Goal: Task Accomplishment & Management: Manage account settings

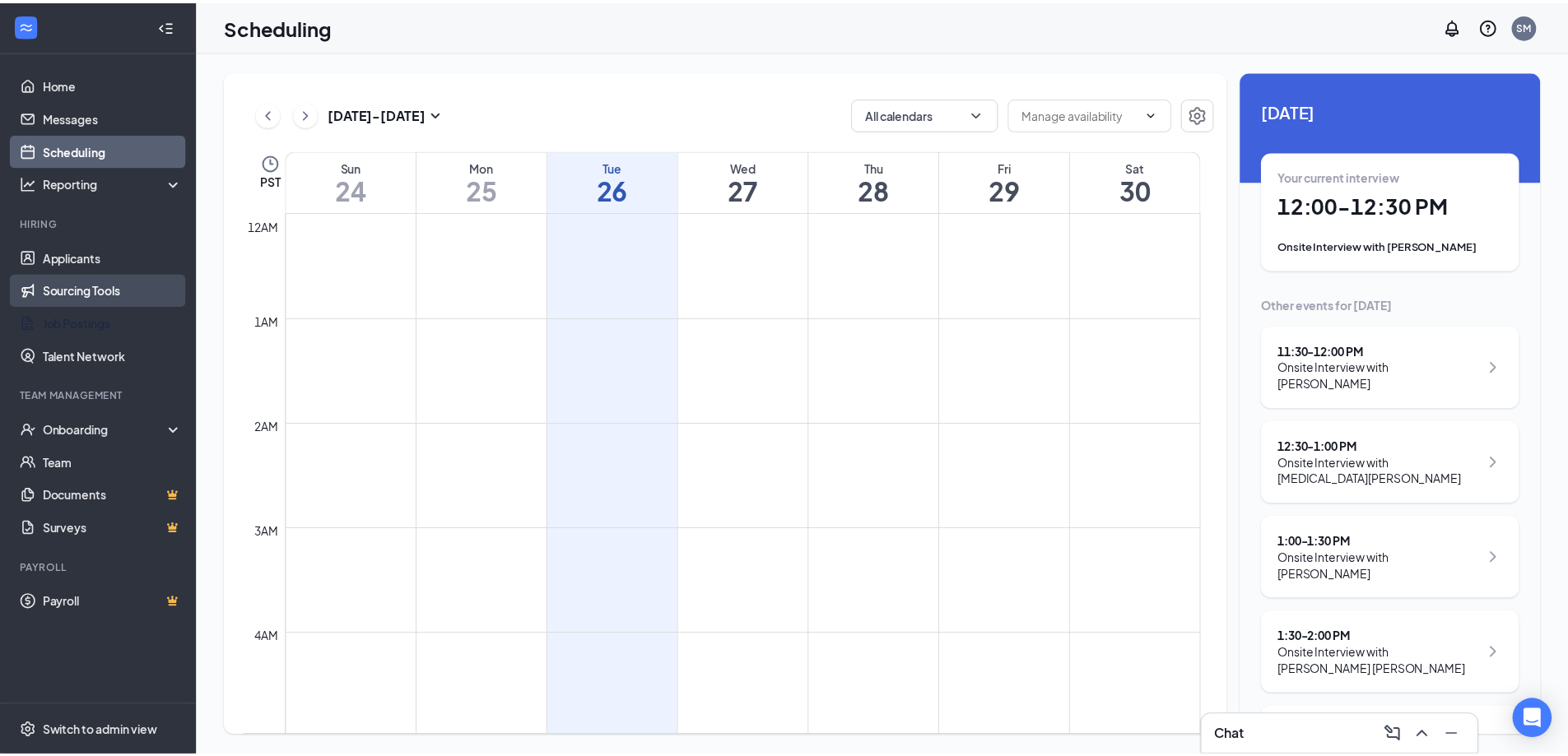
scroll to position [1056, 0]
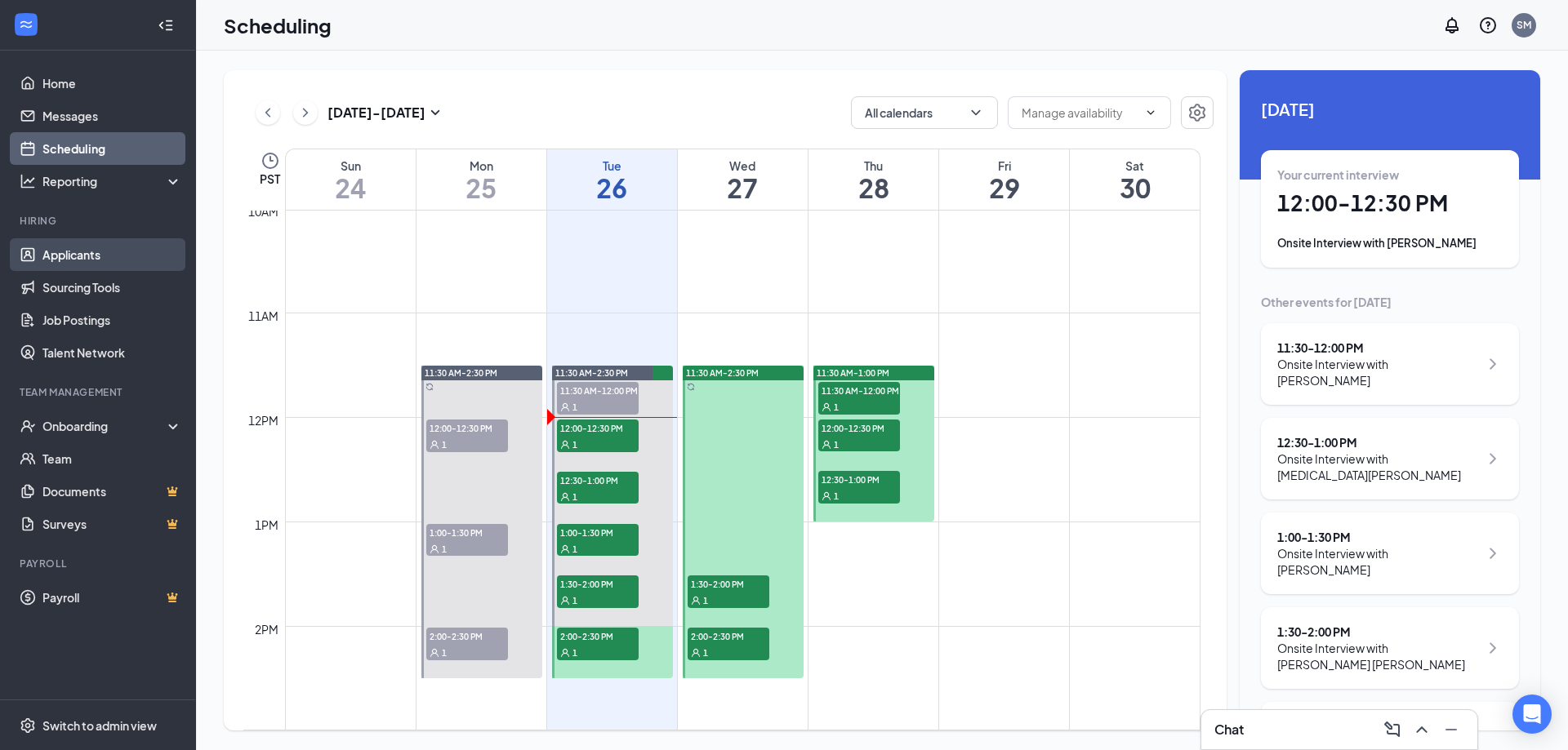
click at [67, 255] on link "Applicants" at bounding box center [112, 254] width 140 height 32
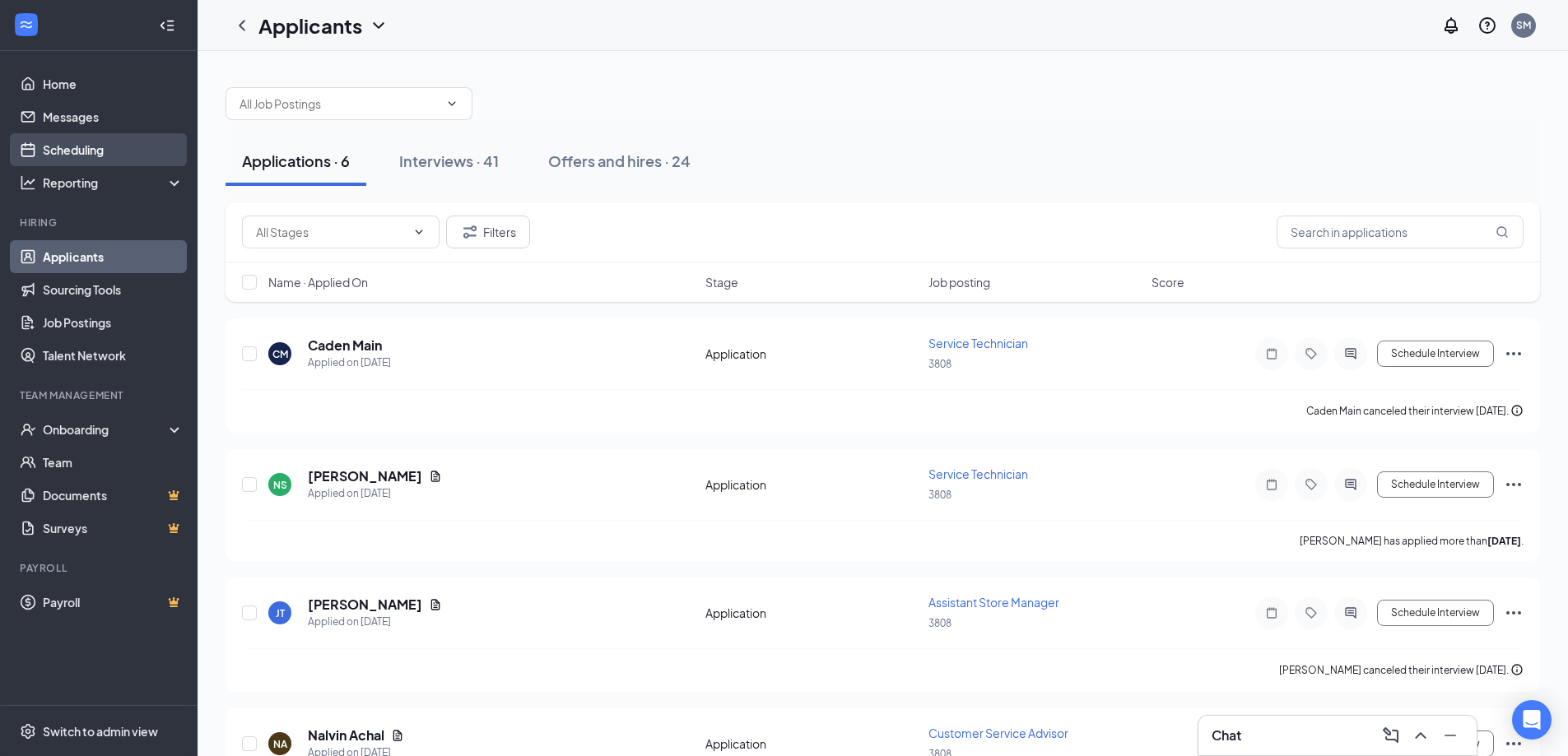
click at [63, 152] on link "Scheduling" at bounding box center [113, 149] width 141 height 33
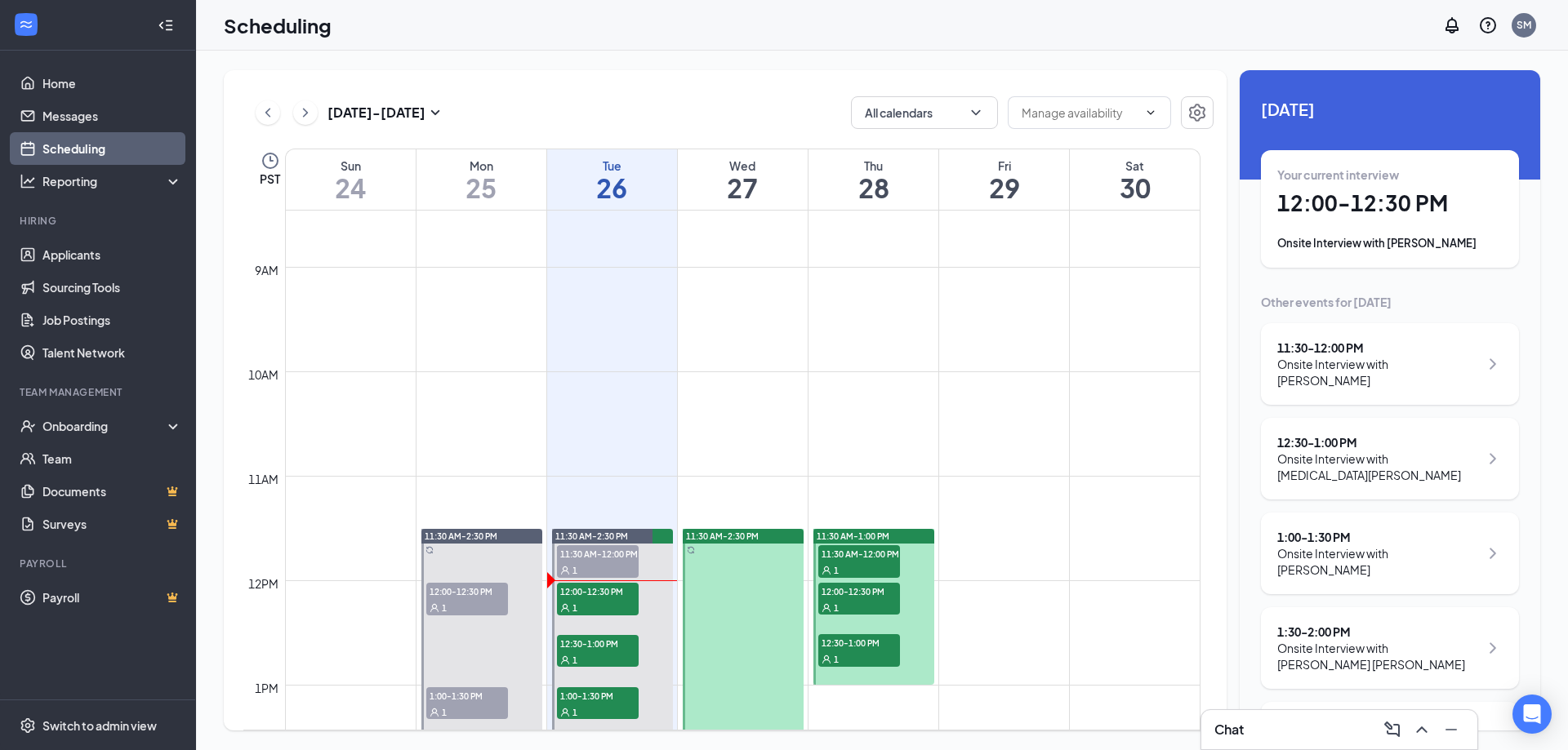
scroll to position [803, 0]
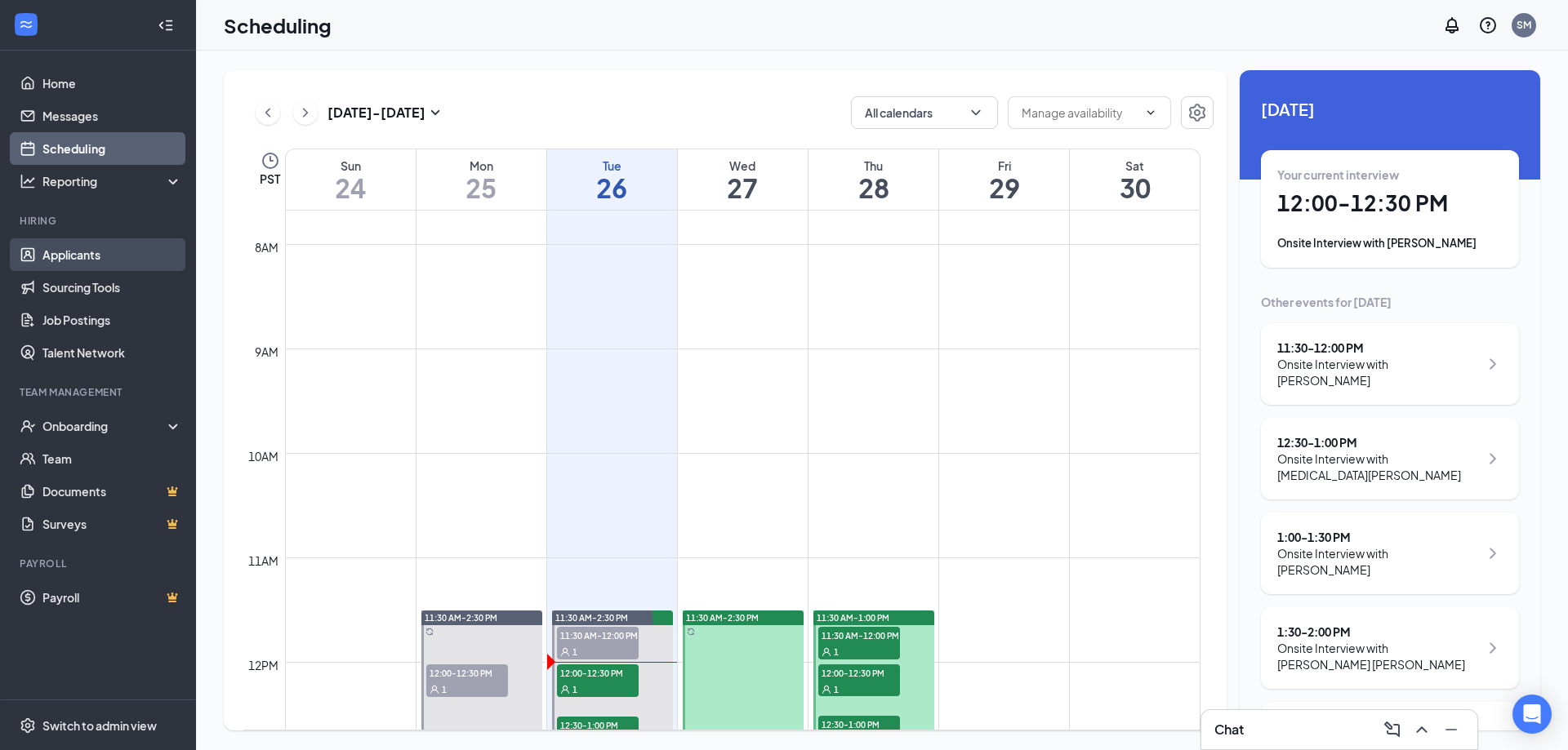
click at [75, 259] on link "Applicants" at bounding box center [112, 254] width 140 height 32
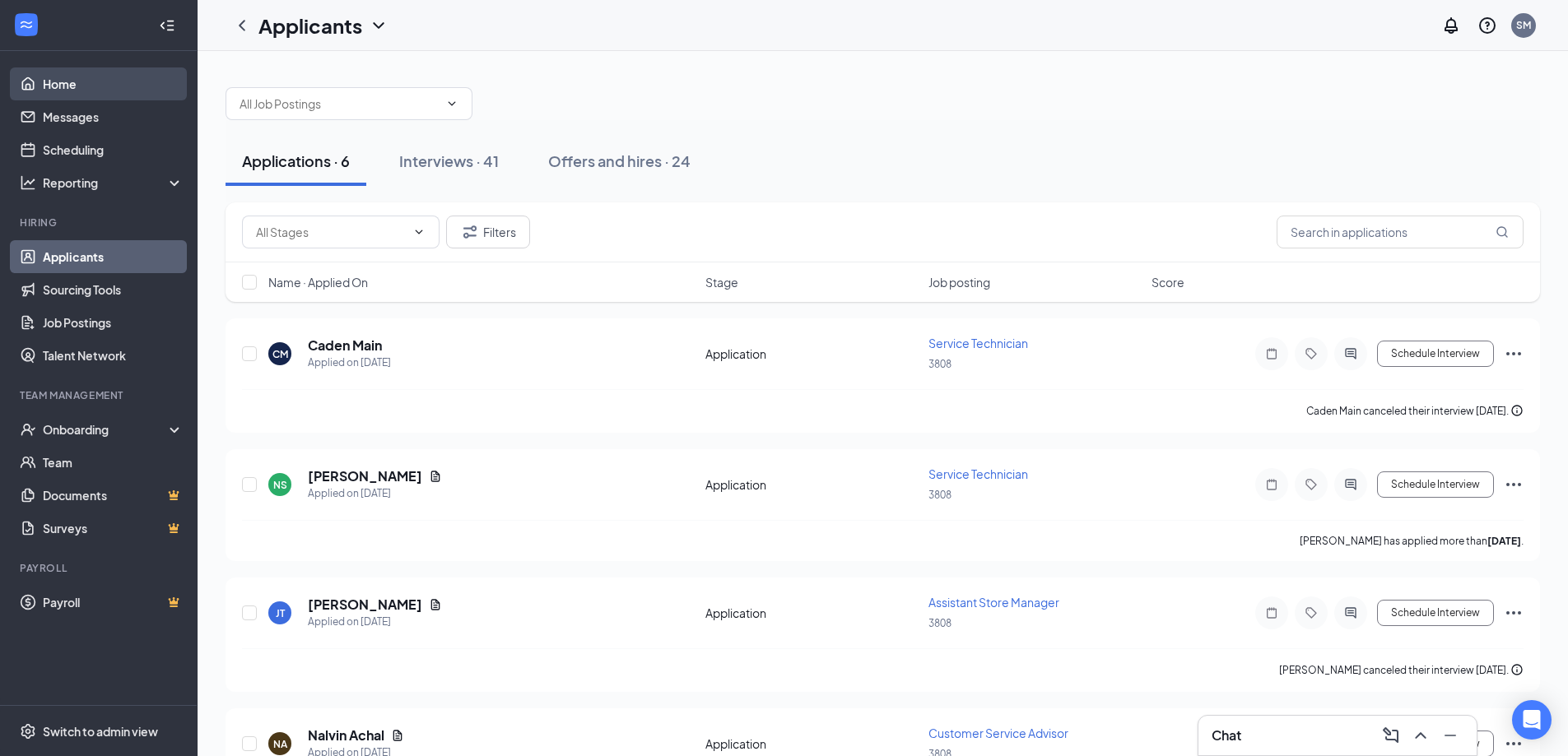
click at [52, 85] on link "Home" at bounding box center [113, 83] width 141 height 33
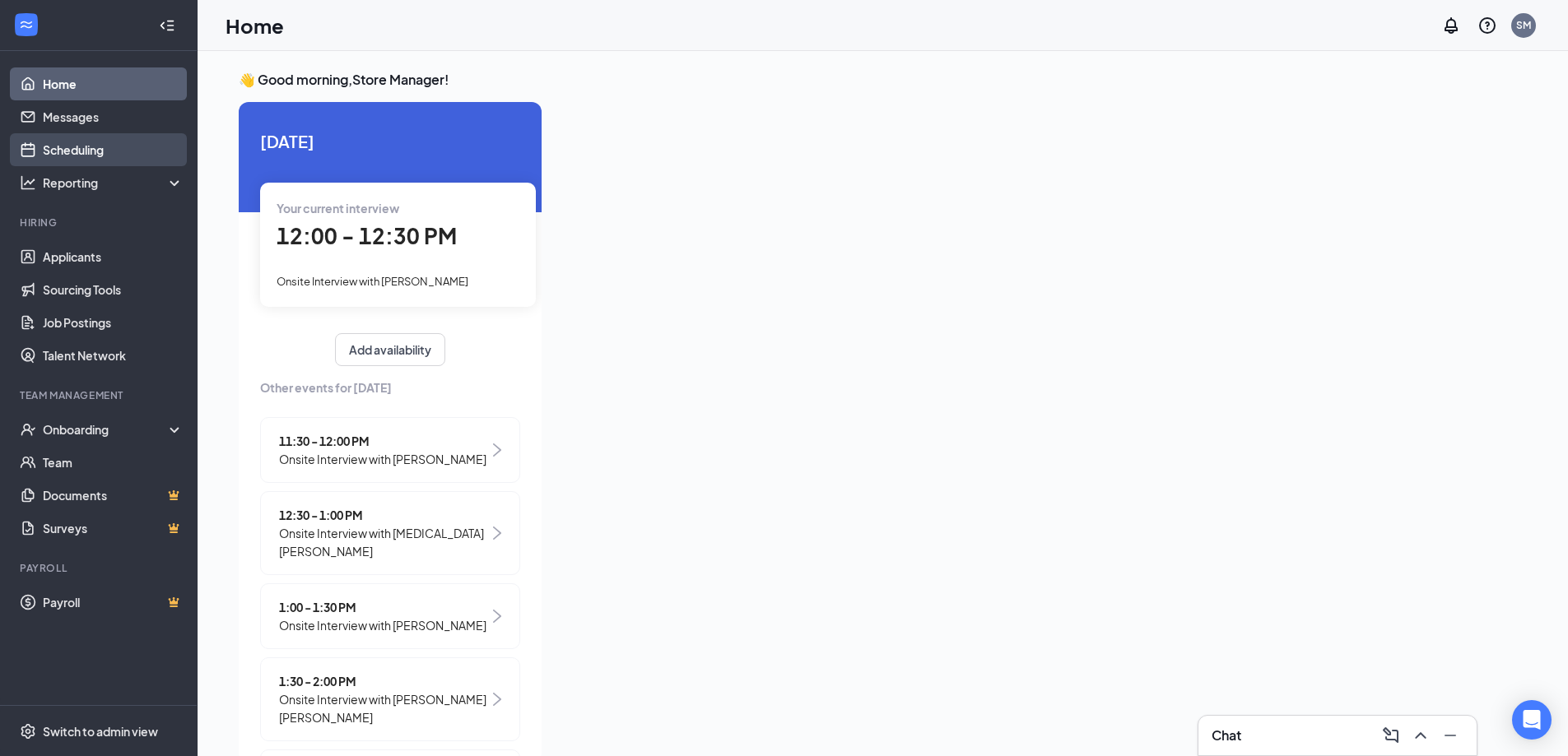
click at [79, 156] on link "Scheduling" at bounding box center [113, 149] width 141 height 33
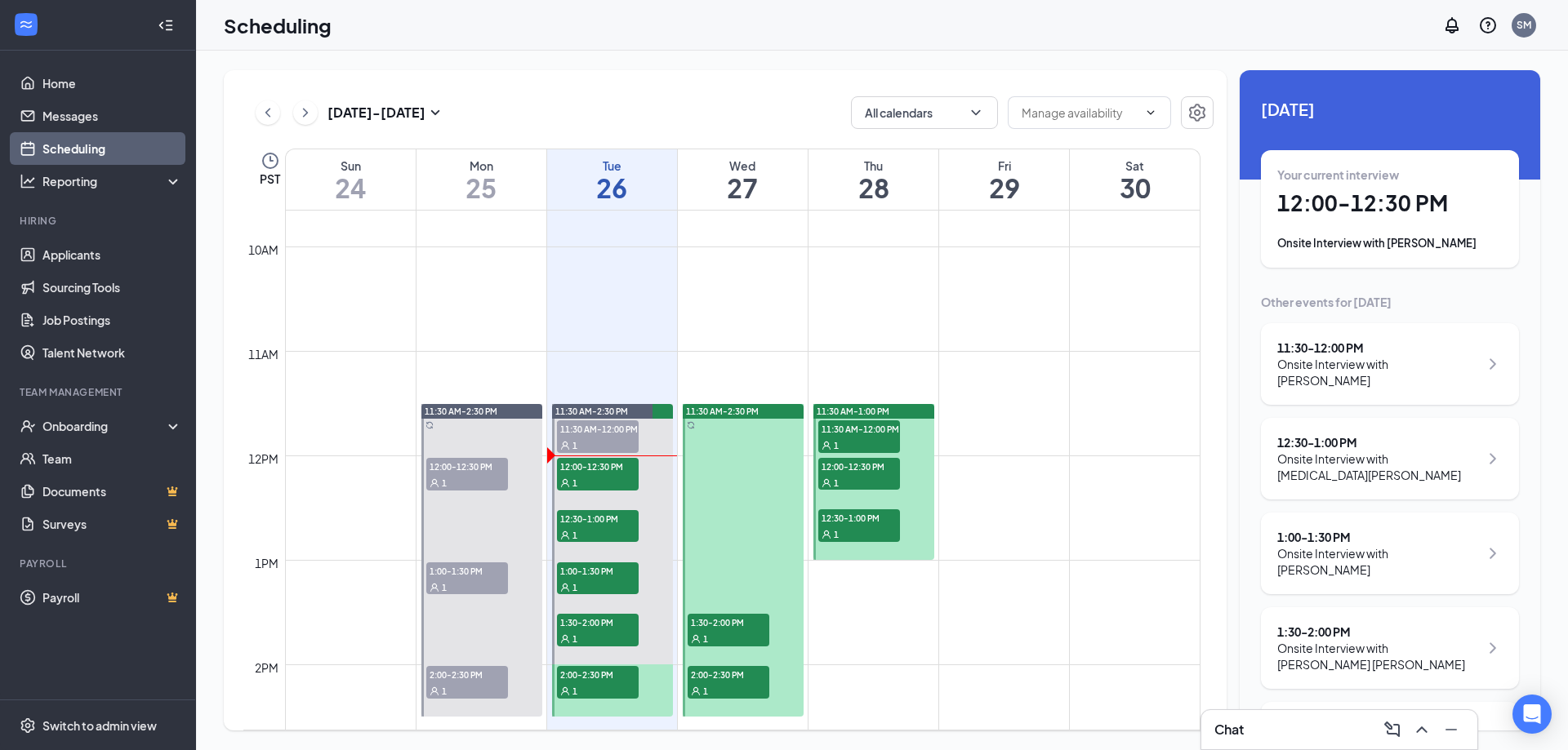
scroll to position [1048, 0]
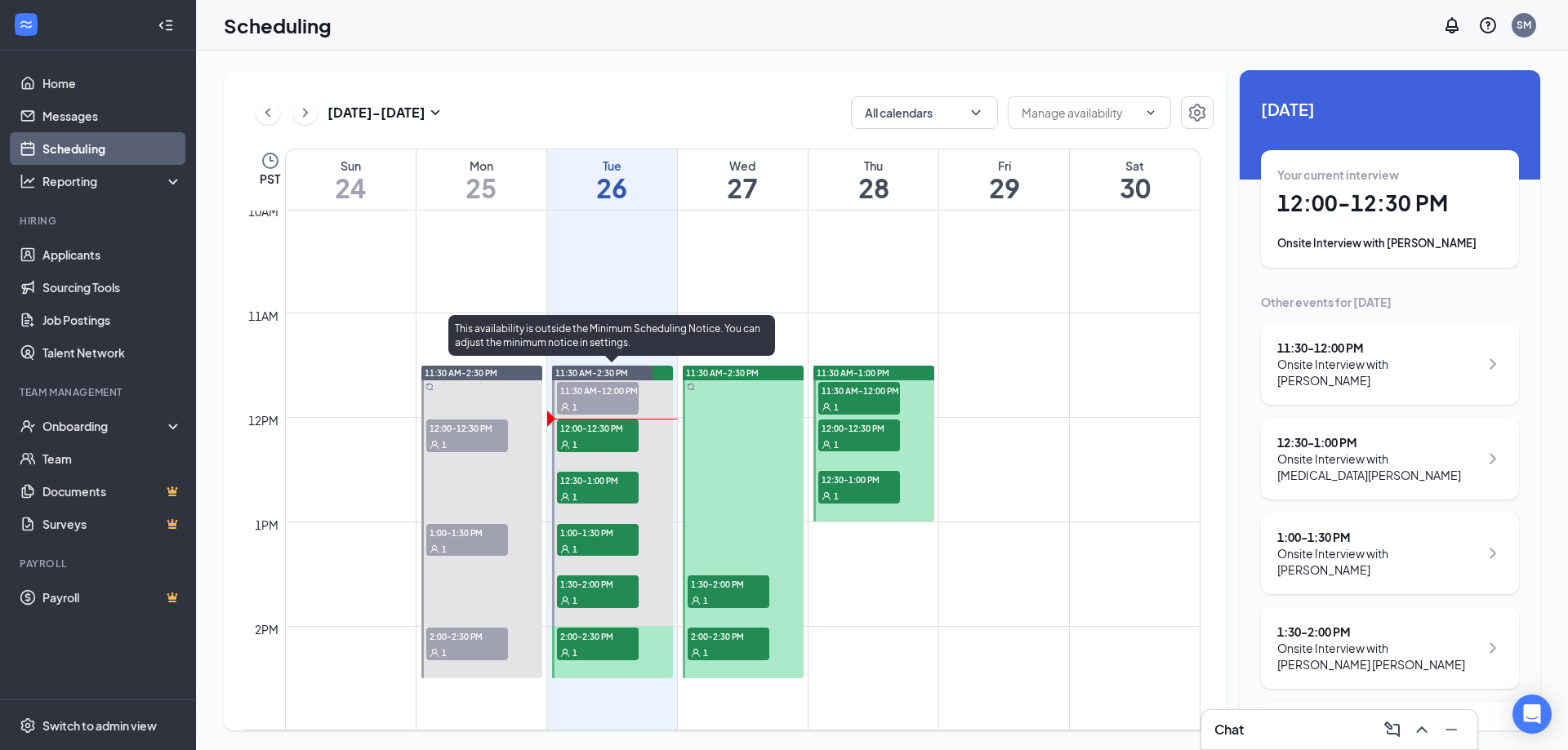
click at [586, 427] on span "12:00-12:30 PM" at bounding box center [598, 428] width 81 height 17
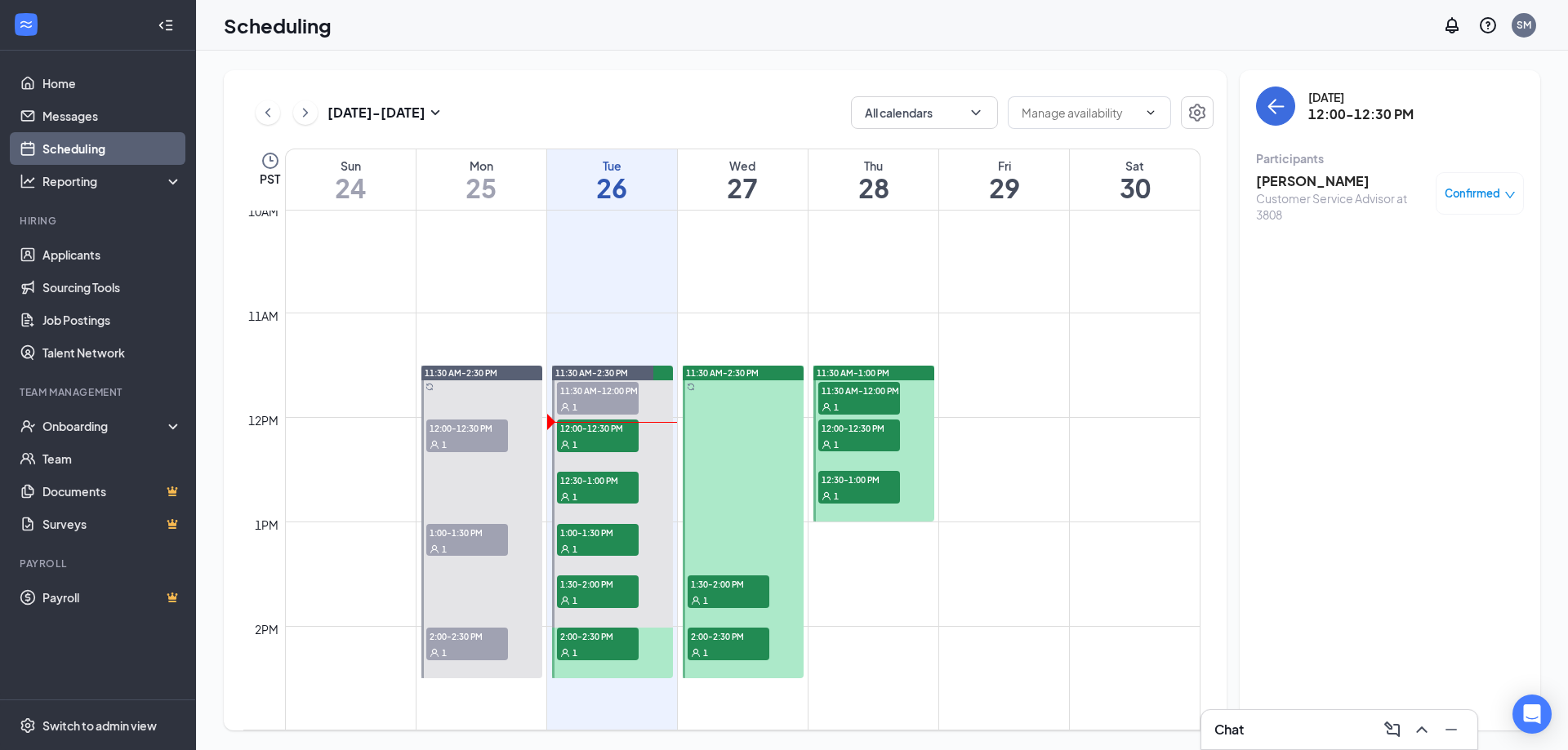
click at [1280, 179] on h3 "[PERSON_NAME]" at bounding box center [1341, 180] width 171 height 18
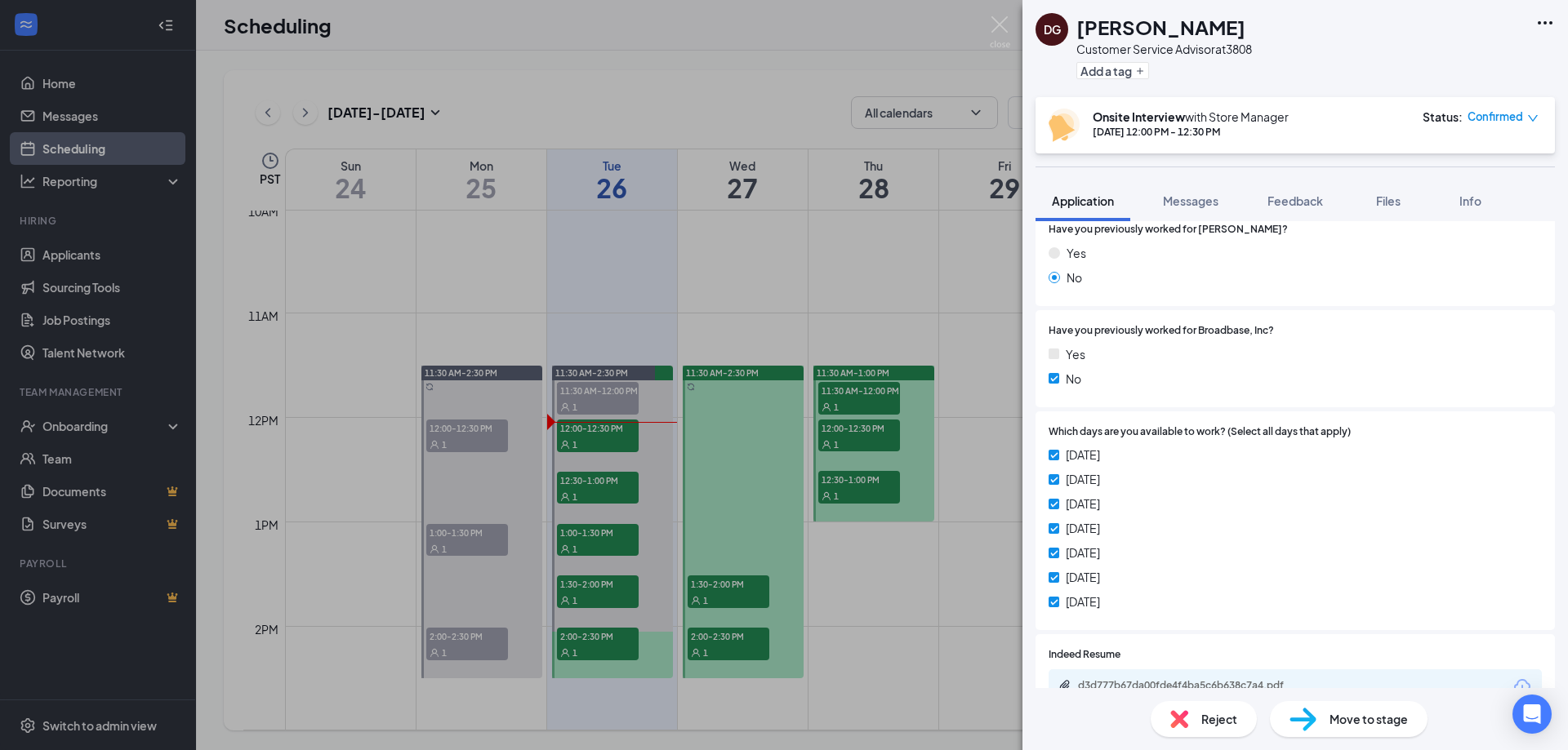
scroll to position [482, 0]
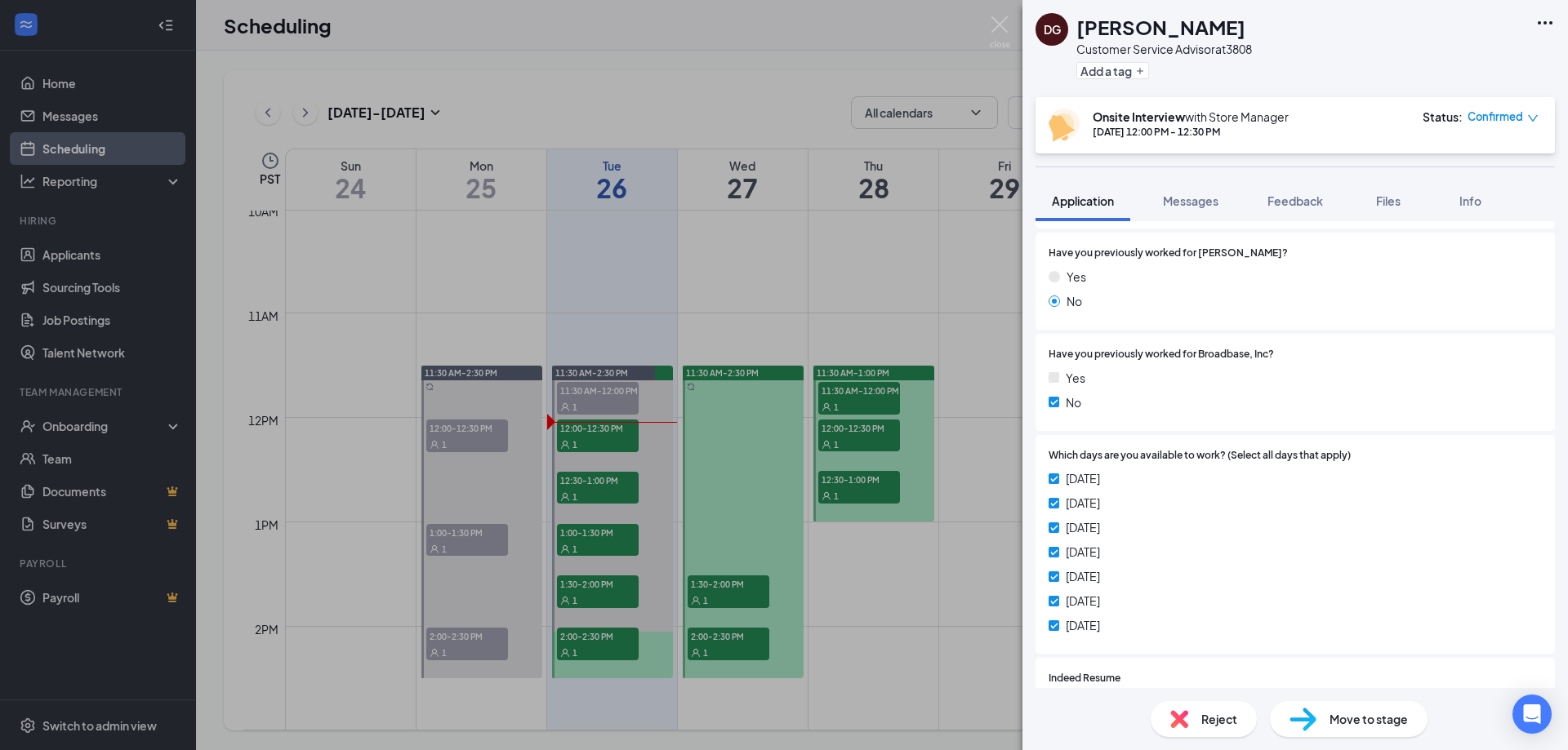
click at [957, 490] on div "DG [PERSON_NAME] Customer Service Advisor at 3808 Add a tag Onsite Interview wi…" at bounding box center [784, 375] width 1568 height 750
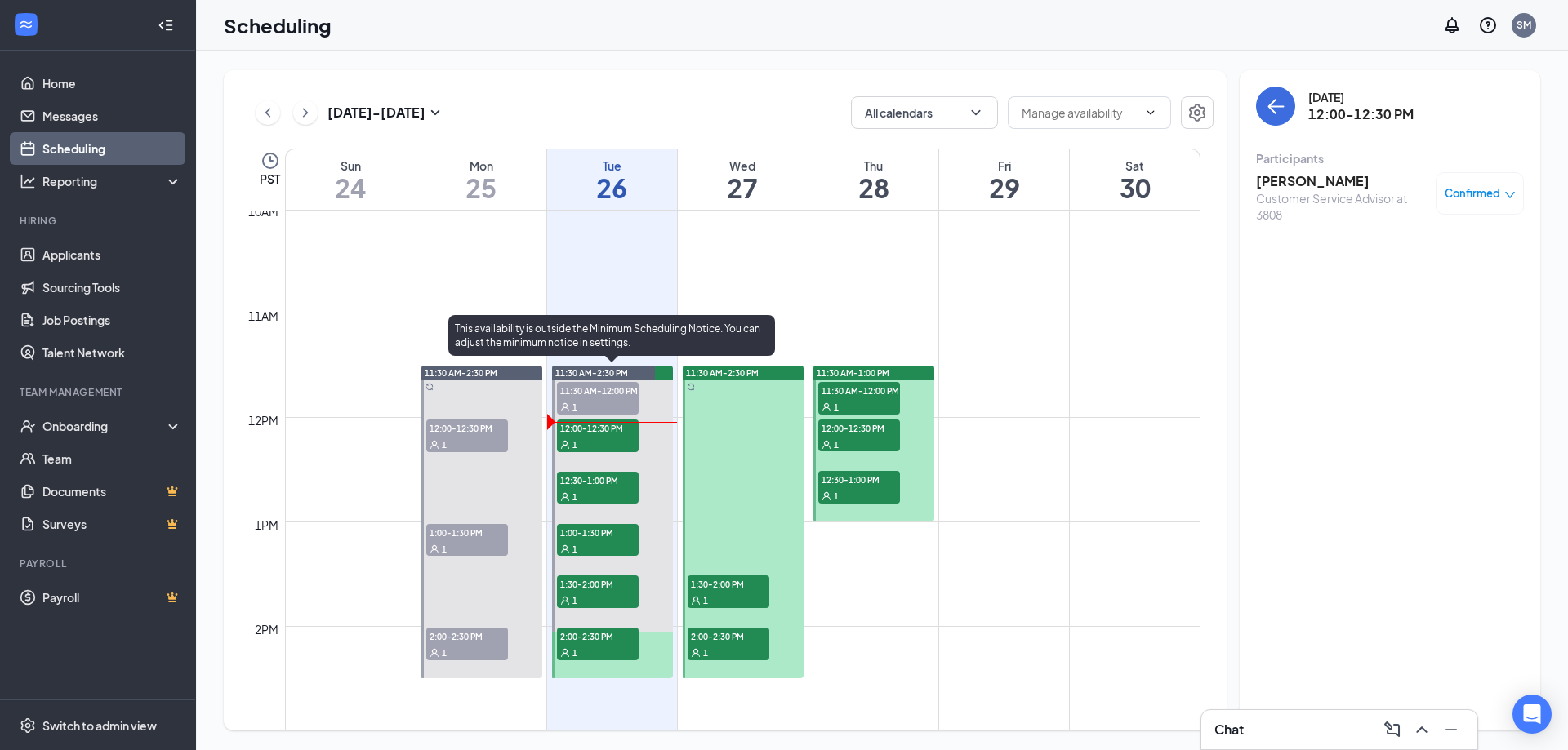
click at [609, 650] on div "1" at bounding box center [598, 653] width 81 height 17
click at [610, 587] on span "1:30-2:00 PM" at bounding box center [598, 584] width 81 height 17
click at [615, 543] on div "1" at bounding box center [598, 548] width 81 height 17
click at [616, 486] on span "12:30-1:00 PM" at bounding box center [598, 480] width 81 height 17
click at [604, 430] on span "12:00-12:30 PM" at bounding box center [598, 428] width 81 height 17
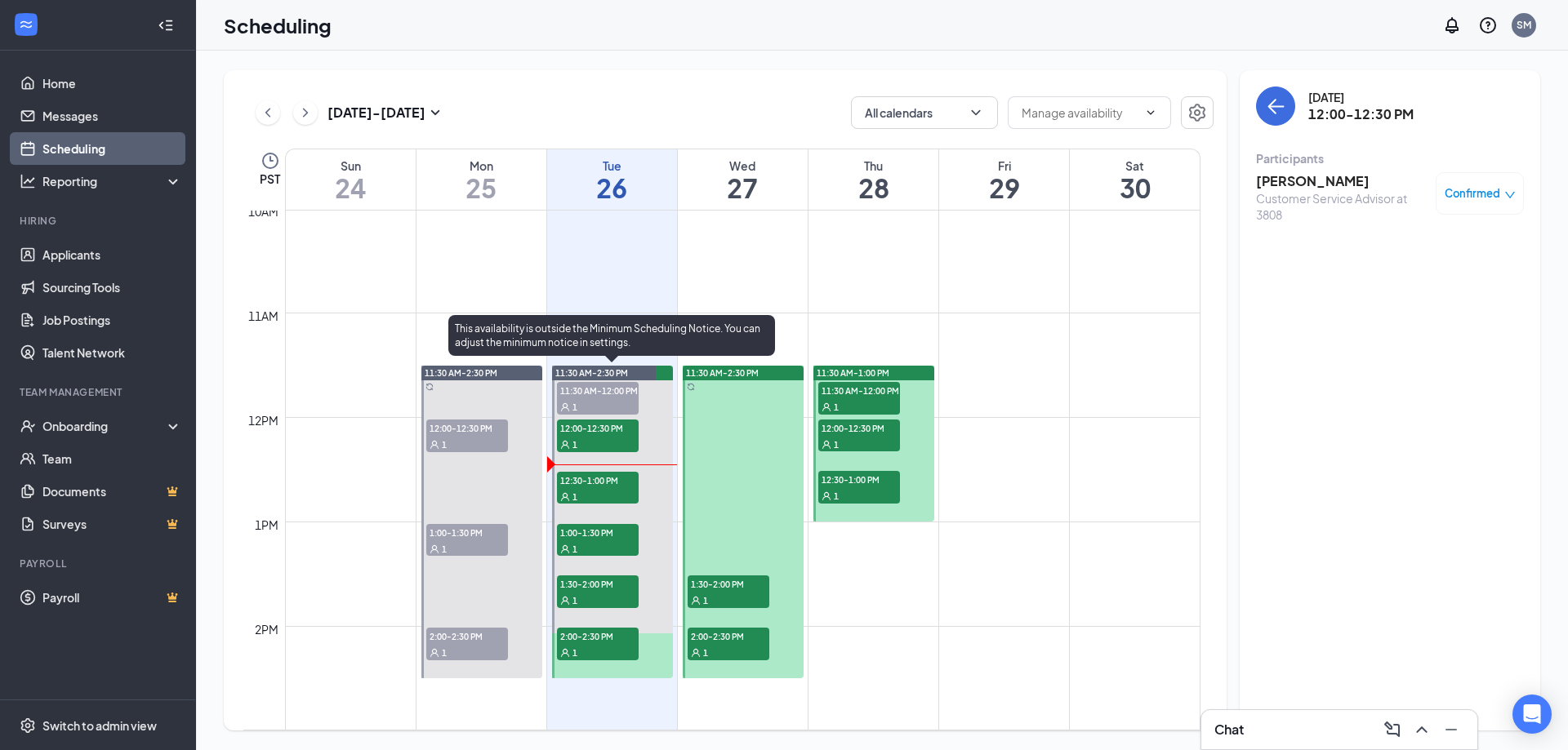
click at [603, 540] on div "1" at bounding box center [598, 548] width 81 height 17
click at [583, 493] on div "1" at bounding box center [598, 497] width 81 height 17
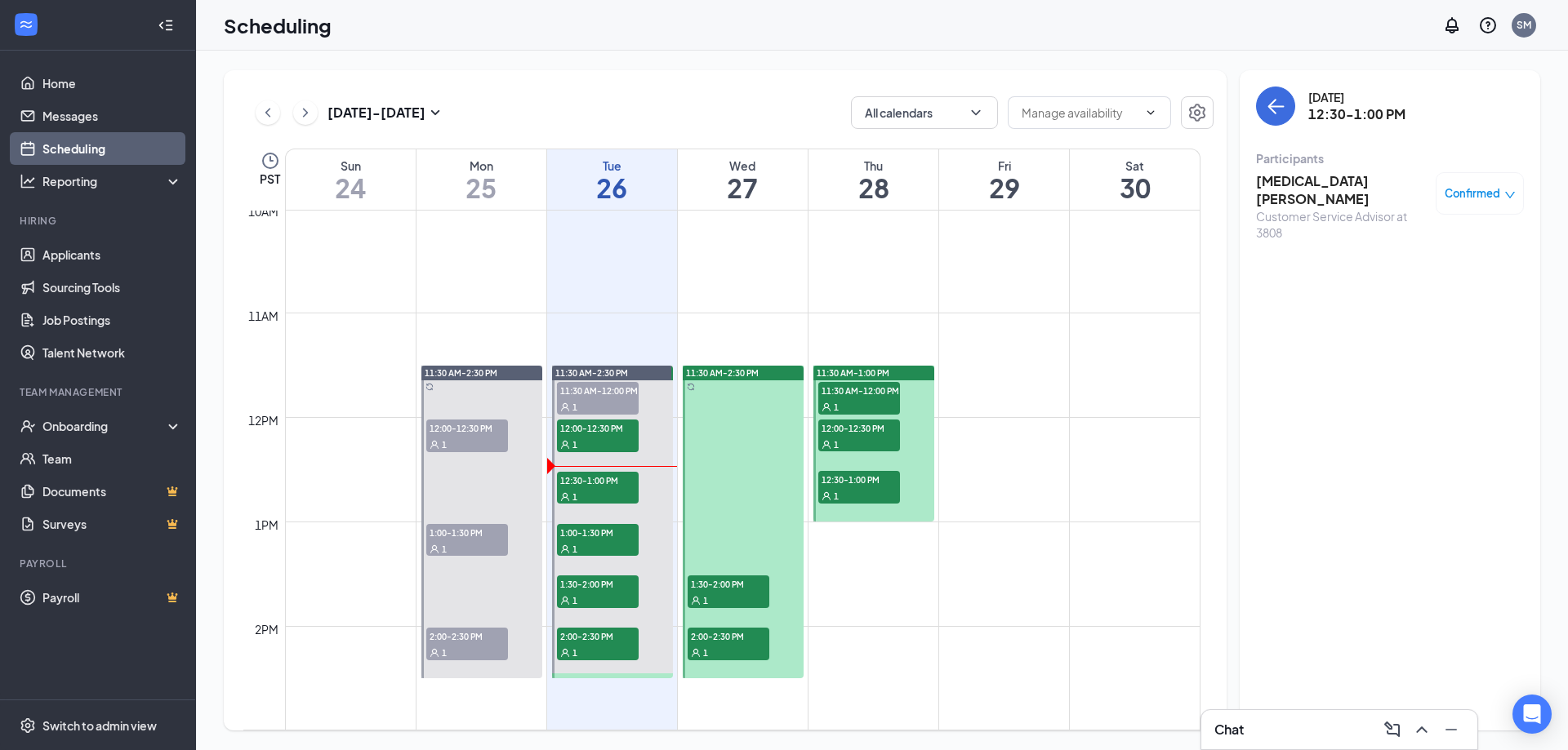
click at [1326, 181] on h3 "[MEDICAL_DATA][PERSON_NAME]" at bounding box center [1341, 190] width 171 height 36
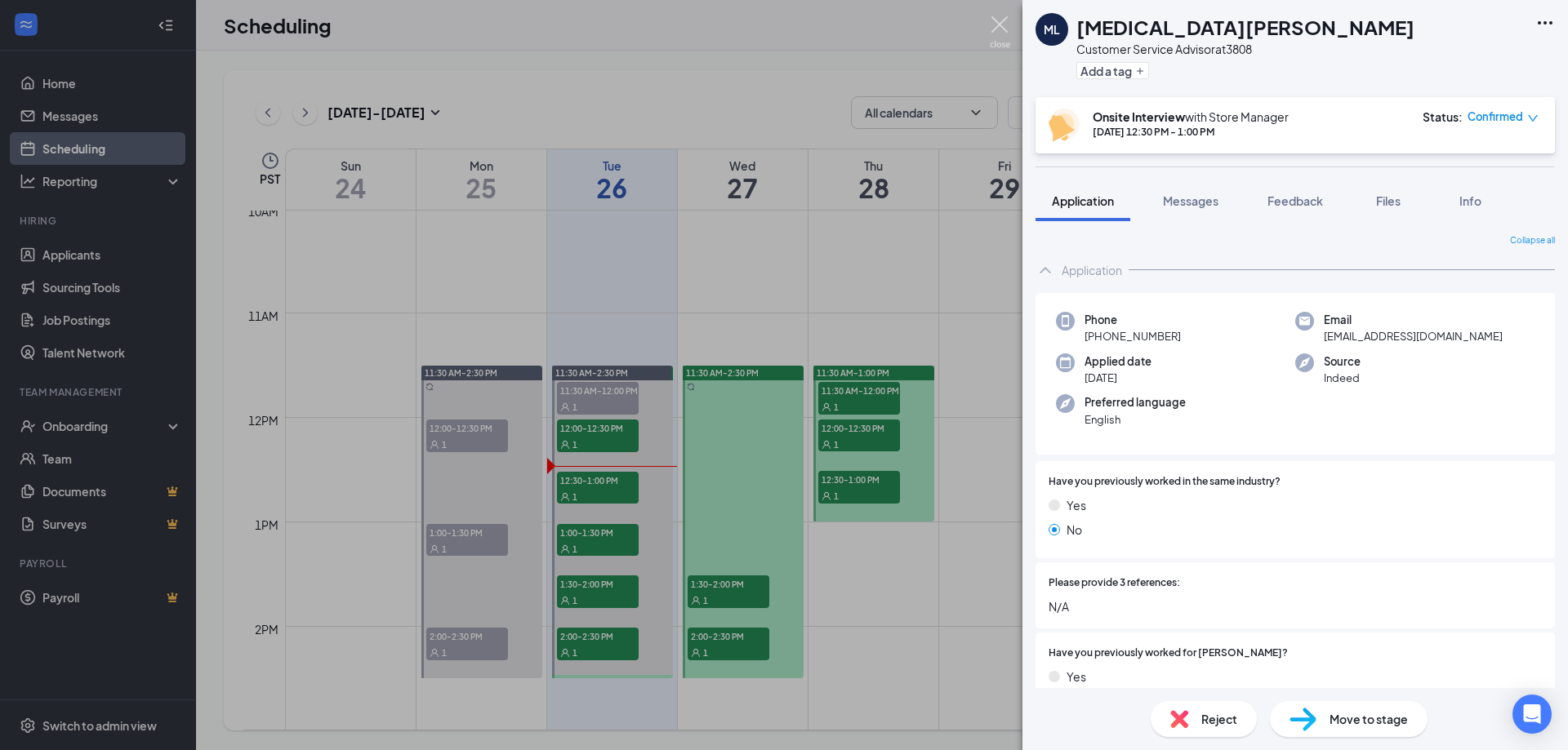
click at [1004, 27] on img at bounding box center [1000, 32] width 20 height 31
